Goal: Task Accomplishment & Management: Use online tool/utility

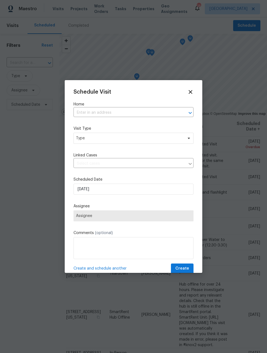
scroll to position [6, 11]
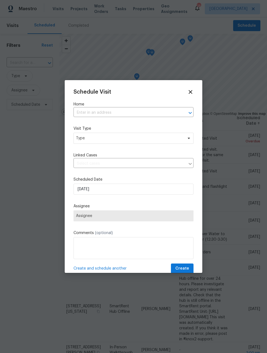
click at [182, 28] on div at bounding box center [133, 176] width 267 height 353
click at [190, 94] on icon at bounding box center [190, 92] width 6 height 6
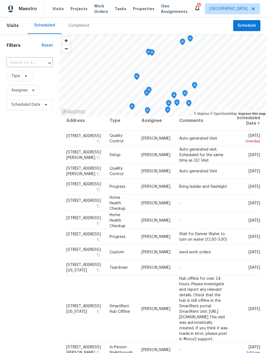
click at [98, 11] on span "Work Orders" at bounding box center [101, 8] width 14 height 11
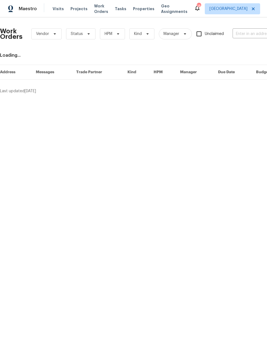
click at [249, 35] on input "text" at bounding box center [259, 34] width 55 height 9
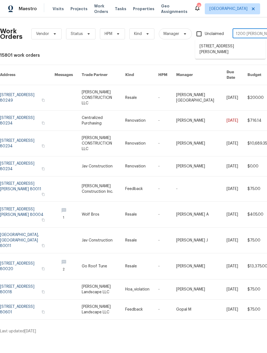
type input "1200 Iola"
click at [250, 31] on input "text" at bounding box center [259, 34] width 55 height 9
type input "1200"
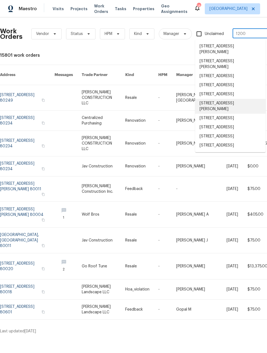
click at [232, 114] on li "[STREET_ADDRESS][PERSON_NAME]" at bounding box center [230, 106] width 70 height 15
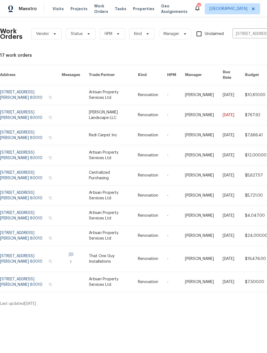
click at [29, 127] on link at bounding box center [31, 135] width 62 height 20
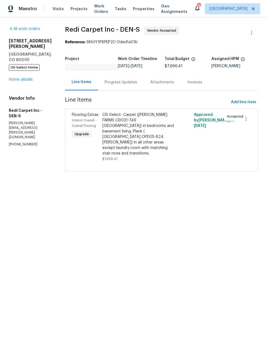
click at [23, 74] on div "All work orders [STREET_ADDRESS][PERSON_NAME] OD Select Home Home details Vendo…" at bounding box center [30, 86] width 43 height 121
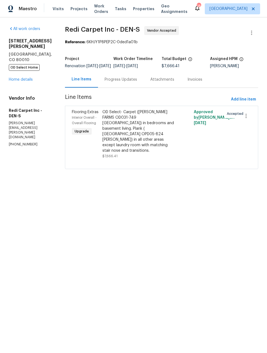
click at [18, 78] on link "Home details" at bounding box center [21, 80] width 24 height 4
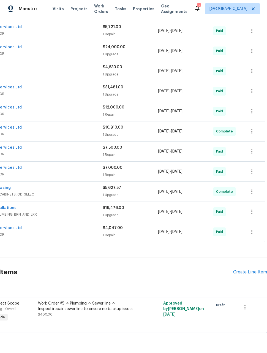
scroll to position [187, 44]
click at [253, 271] on div "Create Line Item" at bounding box center [250, 272] width 34 height 5
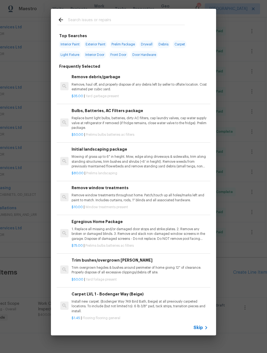
click at [95, 19] on input "text" at bounding box center [126, 21] width 117 height 8
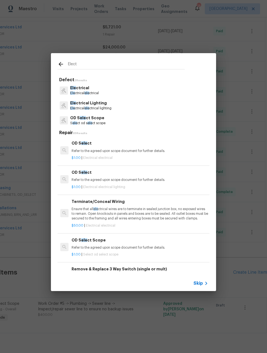
type input "Electr"
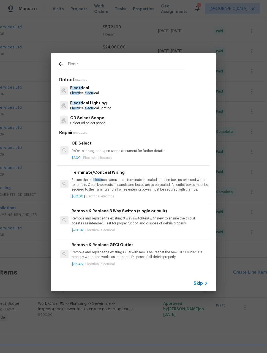
click at [95, 92] on p "Electr ical electr ical" at bounding box center [84, 93] width 29 height 5
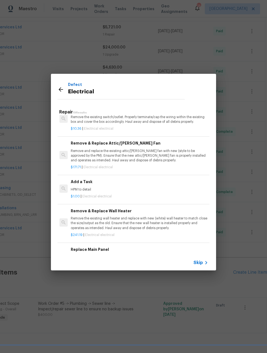
scroll to position [326, 1]
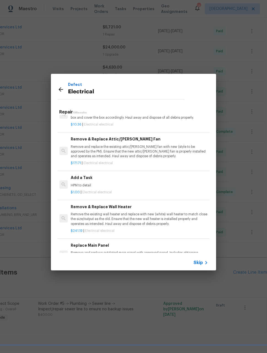
click at [186, 188] on div "$1.00 | Electrical electrical" at bounding box center [139, 191] width 136 height 7
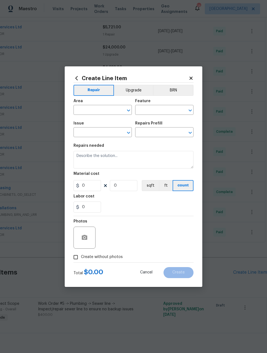
type input "Electrical"
type input "Add a Task $1.00"
type textarea "HPM to detail"
type input "1"
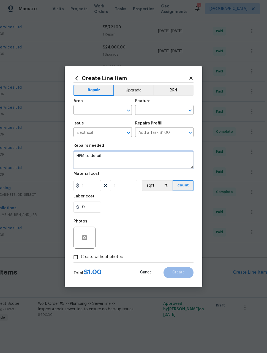
click at [109, 154] on textarea "HPM to detail" at bounding box center [133, 160] width 120 height 18
click at [108, 154] on textarea "HPM to detail" at bounding box center [133, 160] width 120 height 18
click at [106, 153] on textarea "HPM to detail" at bounding box center [133, 160] width 120 height 18
click at [90, 157] on textarea "HPM to detail" at bounding box center [133, 160] width 120 height 18
click at [91, 155] on textarea "HPM to detail" at bounding box center [133, 160] width 120 height 18
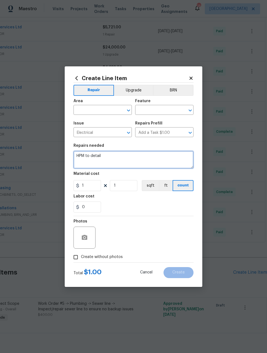
click at [90, 158] on textarea "HPM to detail" at bounding box center [133, 160] width 120 height 18
click at [88, 152] on textarea "HPM to detail" at bounding box center [133, 160] width 120 height 18
click at [87, 152] on textarea "HPM to detail" at bounding box center [133, 160] width 120 height 18
type textarea "Please provide bid to install new service to garage"
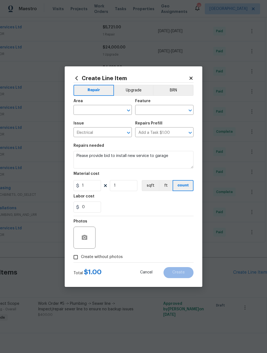
click at [169, 235] on div "Photos" at bounding box center [133, 234] width 120 height 36
click at [109, 108] on input "text" at bounding box center [94, 110] width 43 height 9
click at [90, 122] on li "Garage" at bounding box center [102, 122] width 58 height 9
type input "Garage"
click at [164, 108] on input "text" at bounding box center [156, 110] width 43 height 9
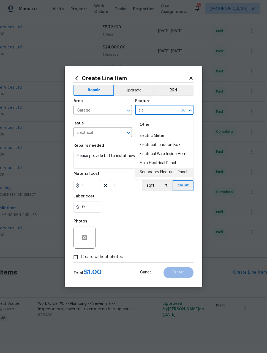
click at [182, 174] on li "Secondary Electrical Panel" at bounding box center [164, 172] width 58 height 9
type input "Secondary Electrical Panel"
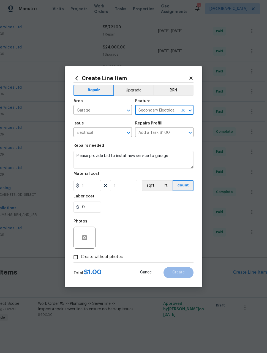
click at [180, 228] on div "Photos" at bounding box center [133, 234] width 120 height 36
click at [70, 254] on input "Create without photos" at bounding box center [75, 257] width 10 height 10
checkbox input "true"
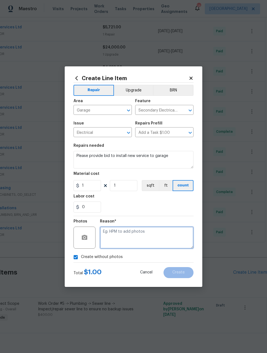
click at [161, 241] on textarea at bounding box center [147, 237] width 94 height 22
type textarea "Od select"
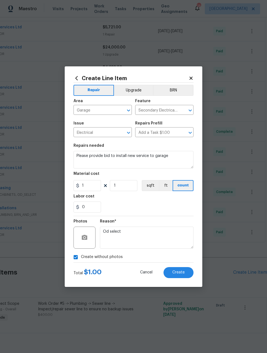
click at [144, 213] on section "Repairs needed Please provide bid to install new service to garage Material cos…" at bounding box center [133, 177] width 120 height 75
click at [186, 273] on button "Create" at bounding box center [178, 272] width 30 height 11
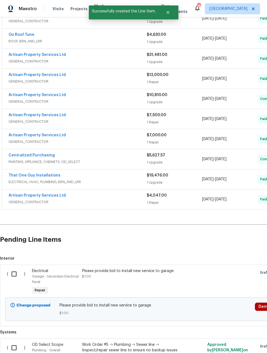
scroll to position [221, 0]
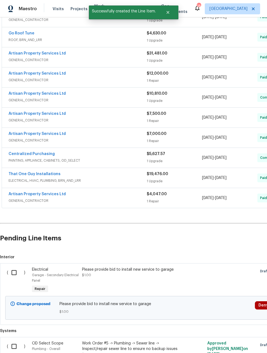
click at [16, 276] on input "checkbox" at bounding box center [16, 273] width 16 height 12
checkbox input "true"
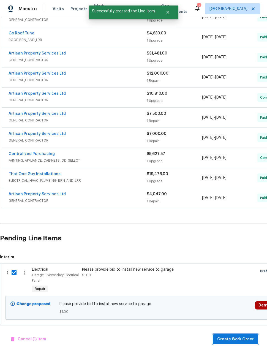
click at [248, 338] on span "Create Work Order" at bounding box center [235, 339] width 37 height 7
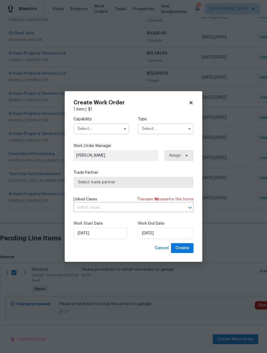
click at [103, 127] on input "text" at bounding box center [101, 128] width 56 height 11
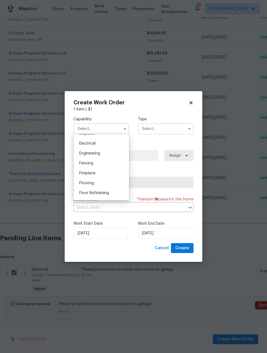
scroll to position [171, 0]
click at [105, 146] on div "Electrical" at bounding box center [101, 144] width 53 height 10
type input "Electrical"
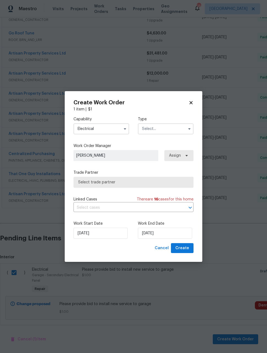
click at [161, 128] on input "text" at bounding box center [166, 128] width 56 height 11
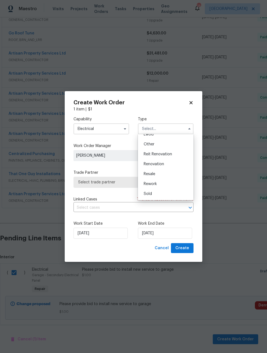
scroll to position [65, 0]
click at [160, 164] on span "Renovation" at bounding box center [154, 164] width 20 height 4
type input "Renovation"
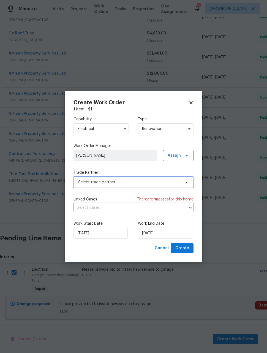
click at [121, 183] on span "Select trade partner" at bounding box center [129, 182] width 103 height 6
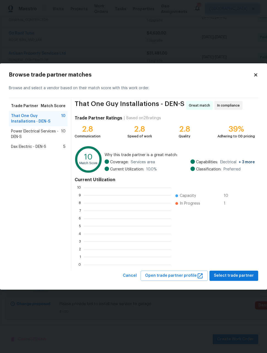
scroll to position [77, 87]
click at [245, 275] on span "Select trade partner" at bounding box center [234, 275] width 40 height 7
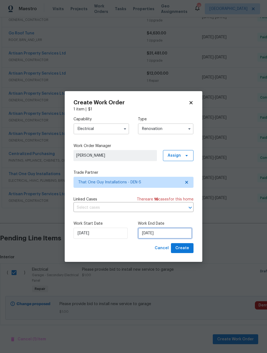
click at [172, 235] on input "[DATE]" at bounding box center [165, 233] width 54 height 11
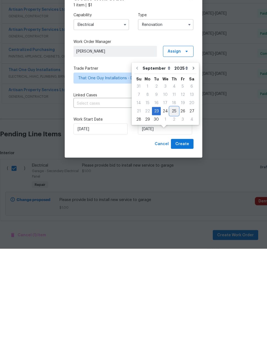
click at [175, 211] on div "25" at bounding box center [174, 215] width 9 height 8
type input "[DATE]"
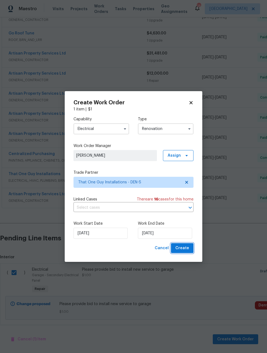
click at [187, 248] on span "Create" at bounding box center [182, 248] width 14 height 7
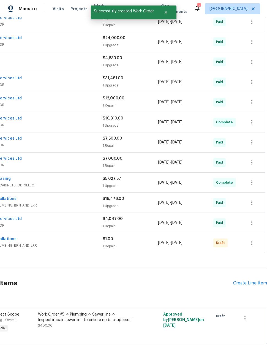
scroll to position [196, 44]
click at [251, 239] on icon "button" at bounding box center [251, 242] width 7 height 7
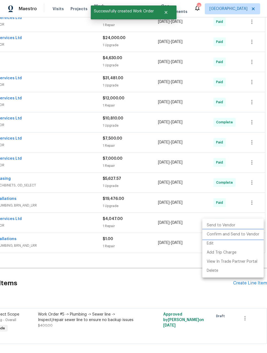
click at [240, 236] on li "Confirm and Send to Vendor" at bounding box center [232, 234] width 61 height 9
